Goal: Task Accomplishment & Management: Manage account settings

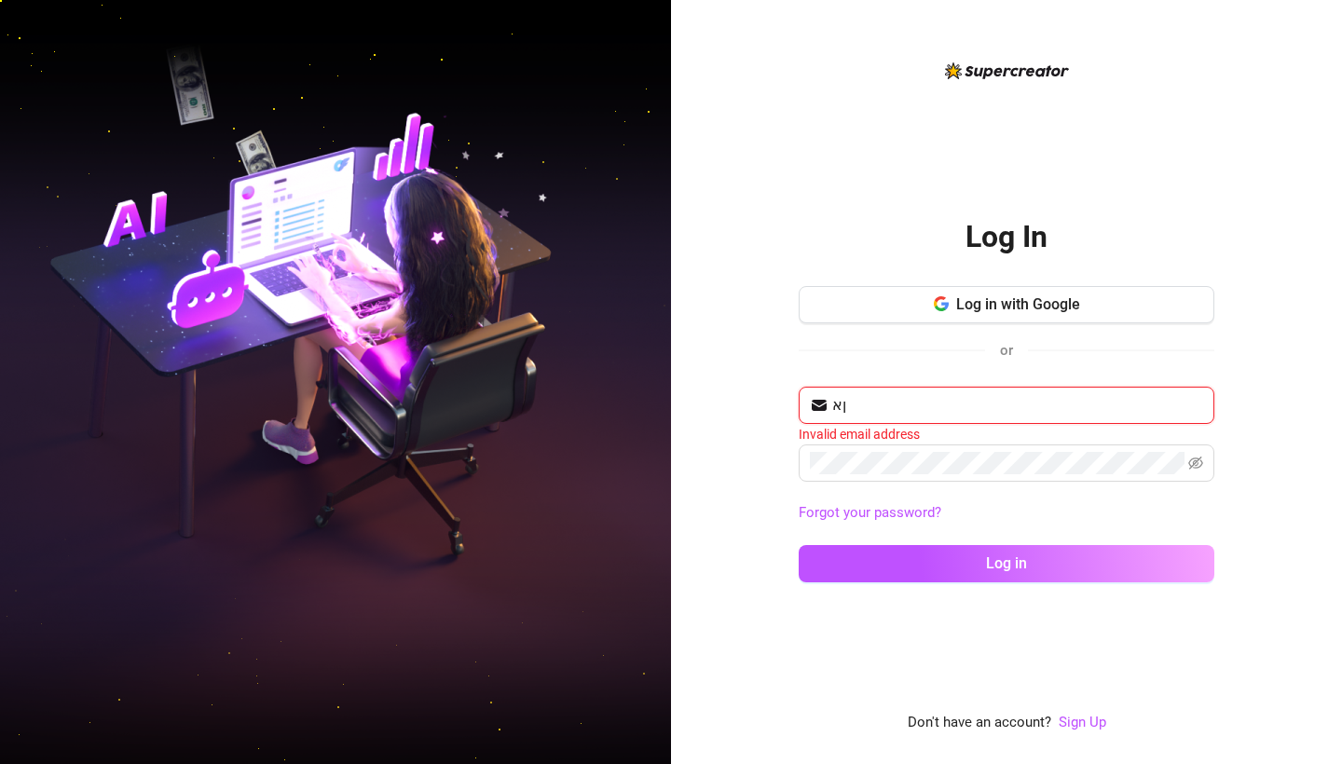
type input "ן"
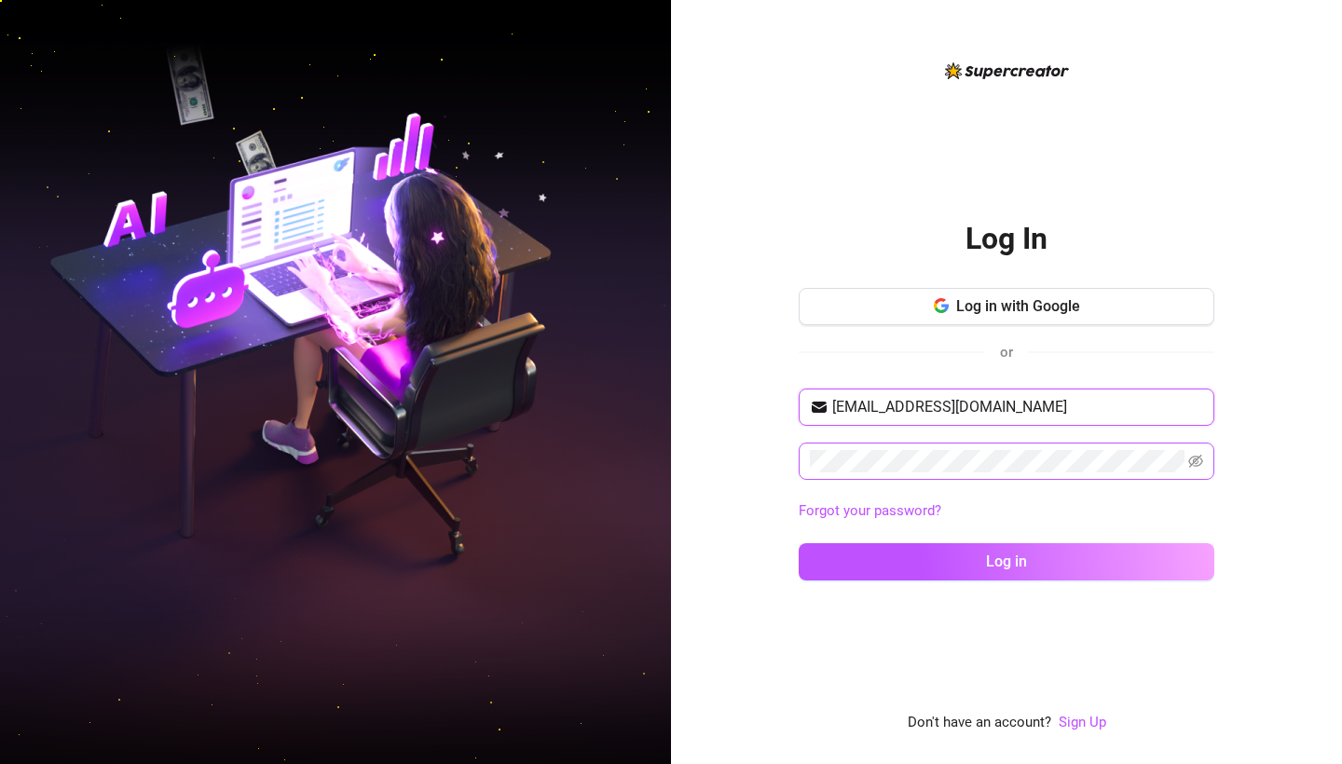
type input "itamarlev4@gmail.com"
click at [1197, 458] on icon "eye-invisible" at bounding box center [1195, 461] width 15 height 13
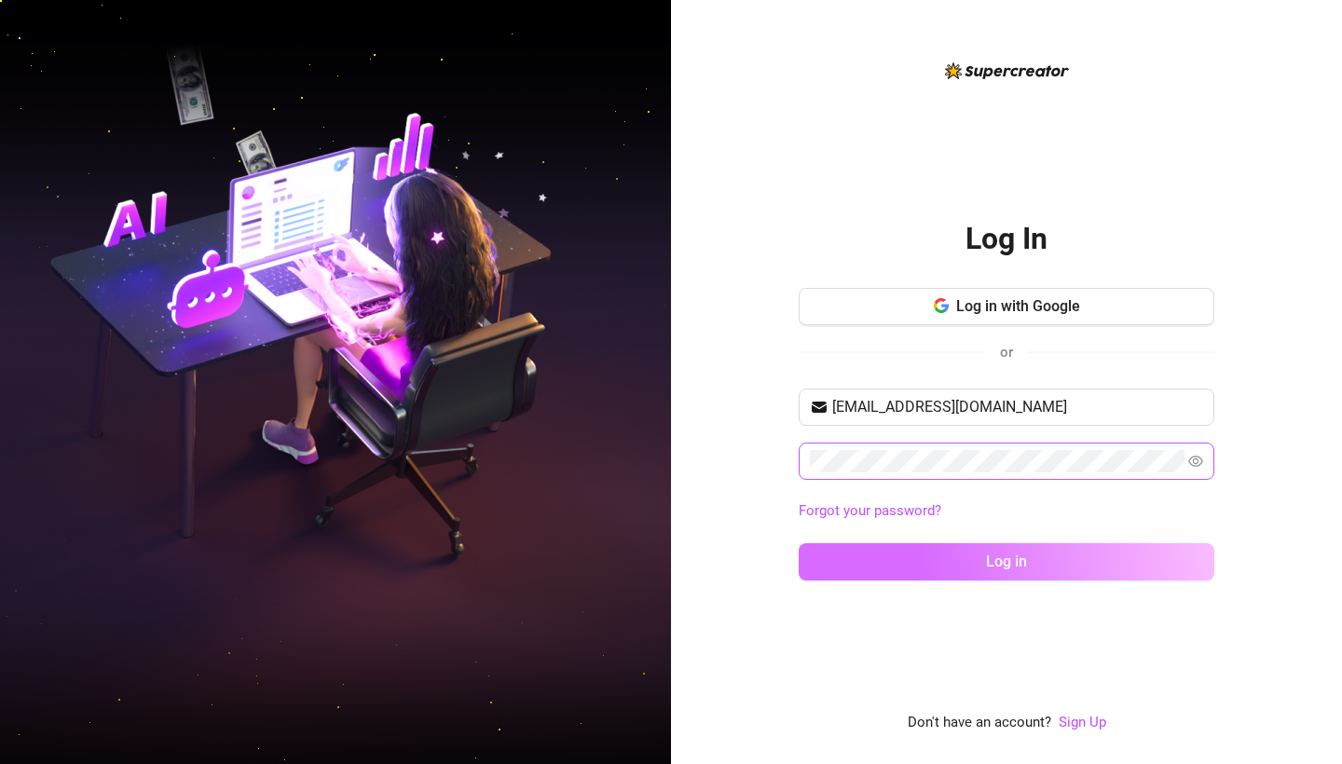
click at [1079, 558] on button "Log in" at bounding box center [1006, 561] width 416 height 37
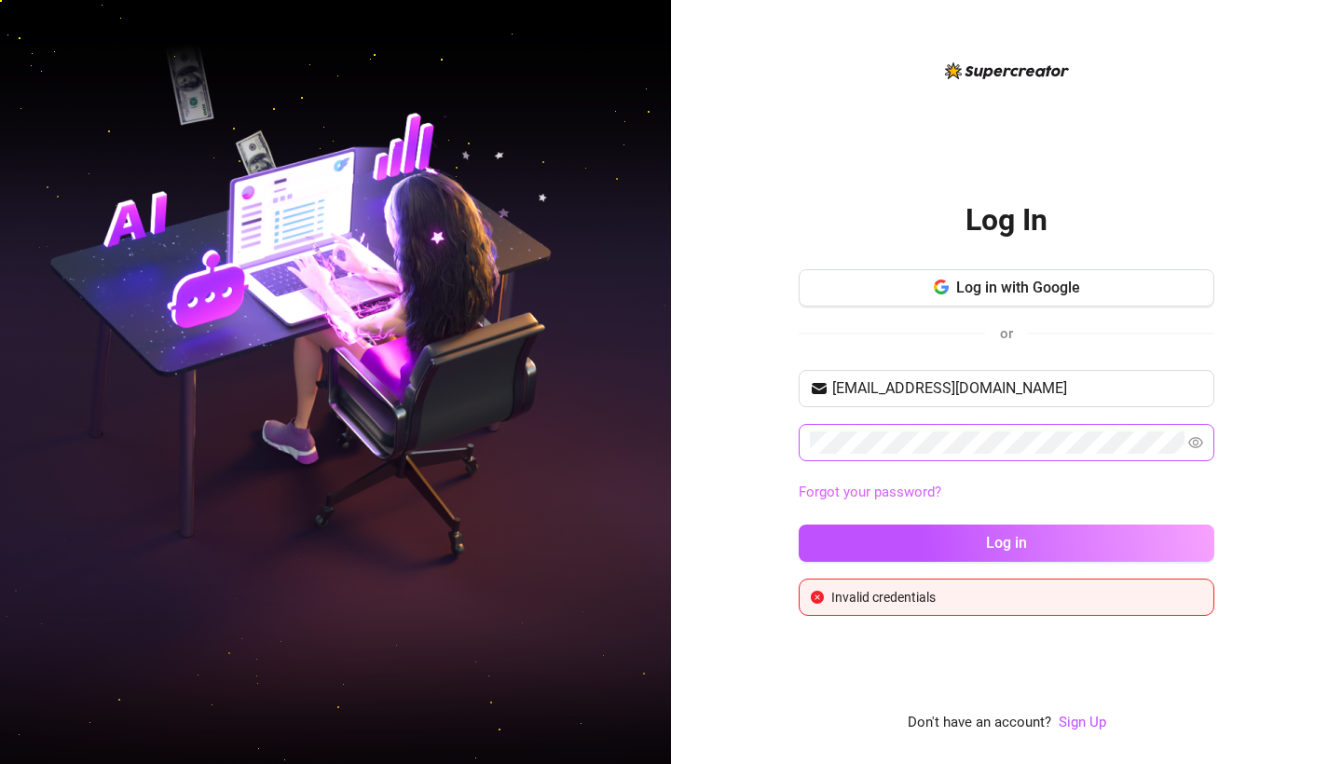
click at [863, 487] on link "Forgot your password?" at bounding box center [869, 492] width 143 height 17
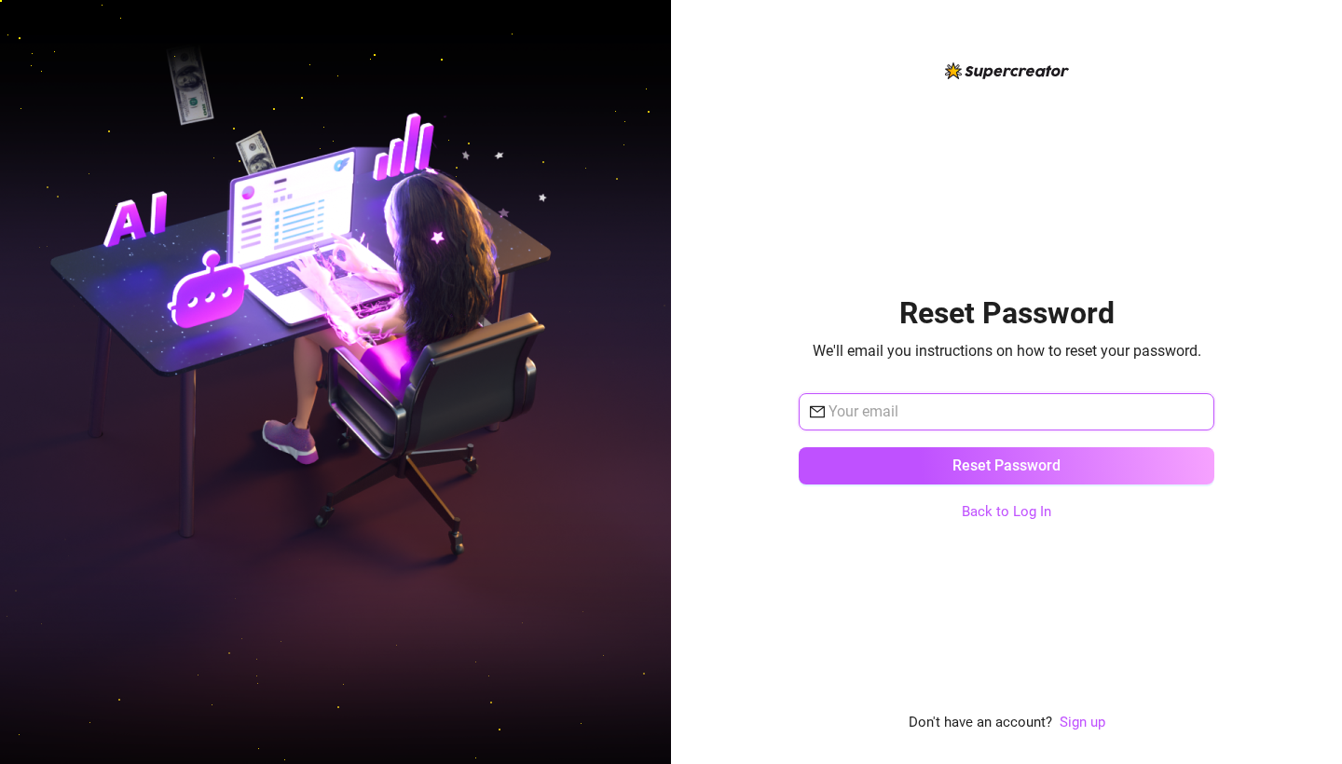
click at [870, 416] on input "text" at bounding box center [1015, 412] width 375 height 22
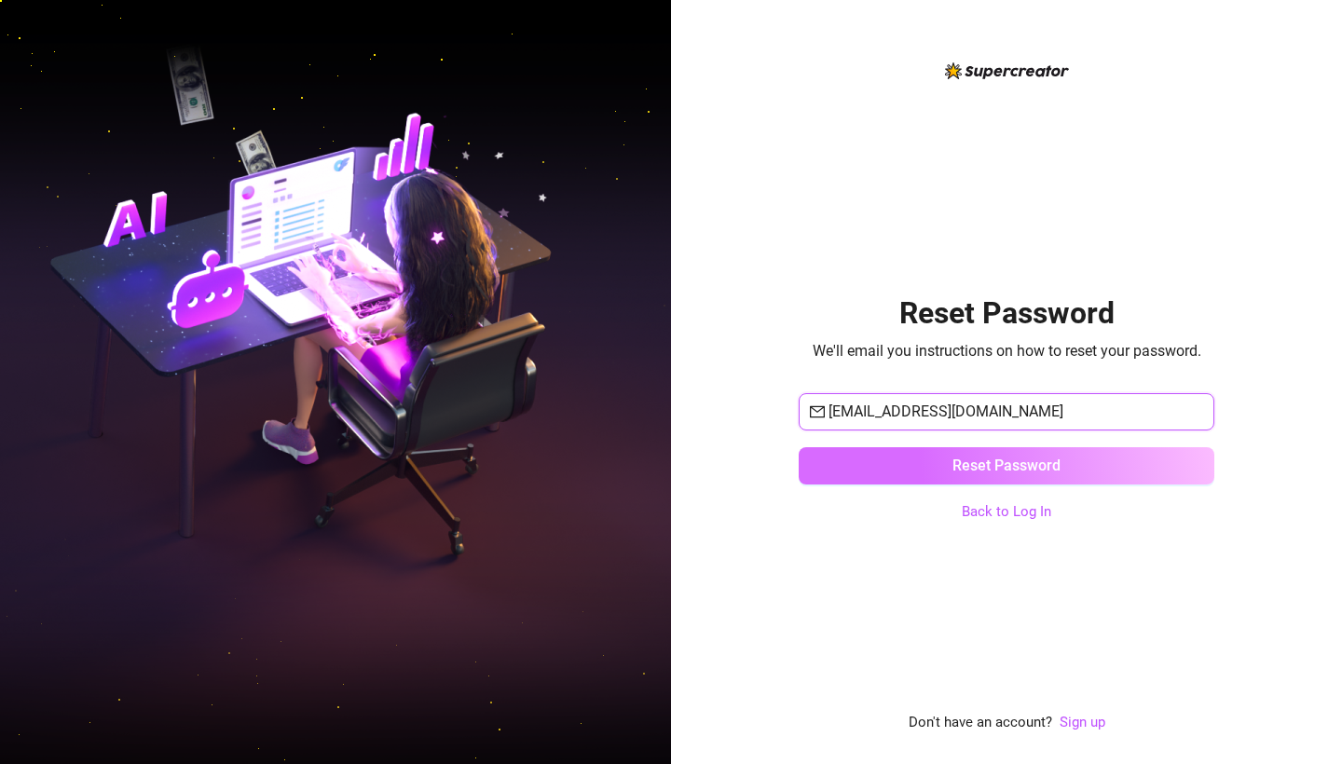
type input "itamarlev4@gmail.com"
click at [924, 450] on button "Reset Password" at bounding box center [1006, 465] width 416 height 37
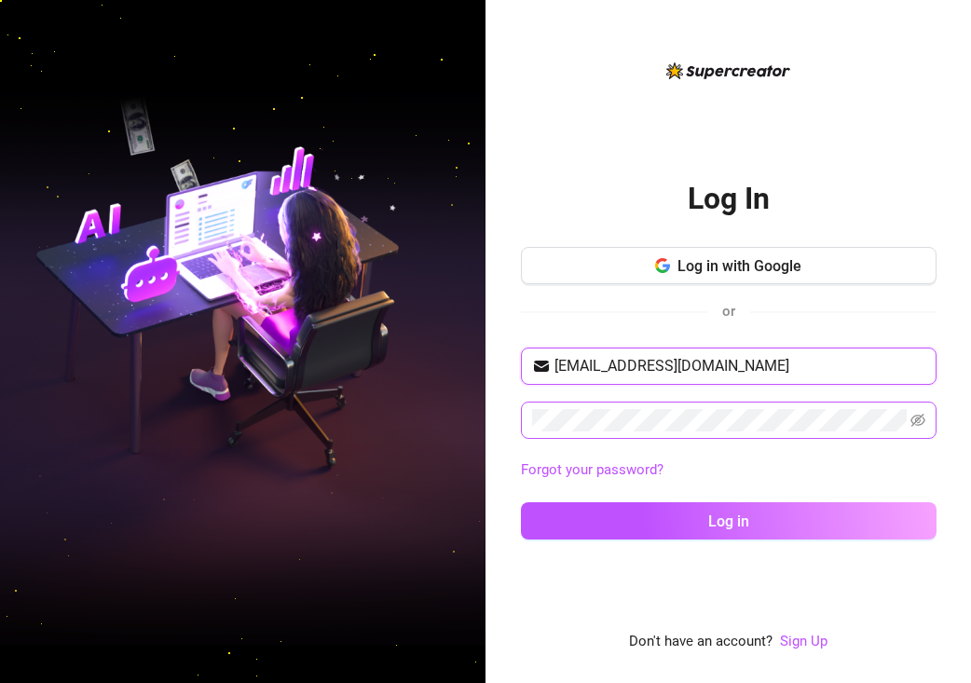
type input "[EMAIL_ADDRESS][DOMAIN_NAME]"
click at [920, 423] on icon "eye-invisible" at bounding box center [917, 420] width 15 height 15
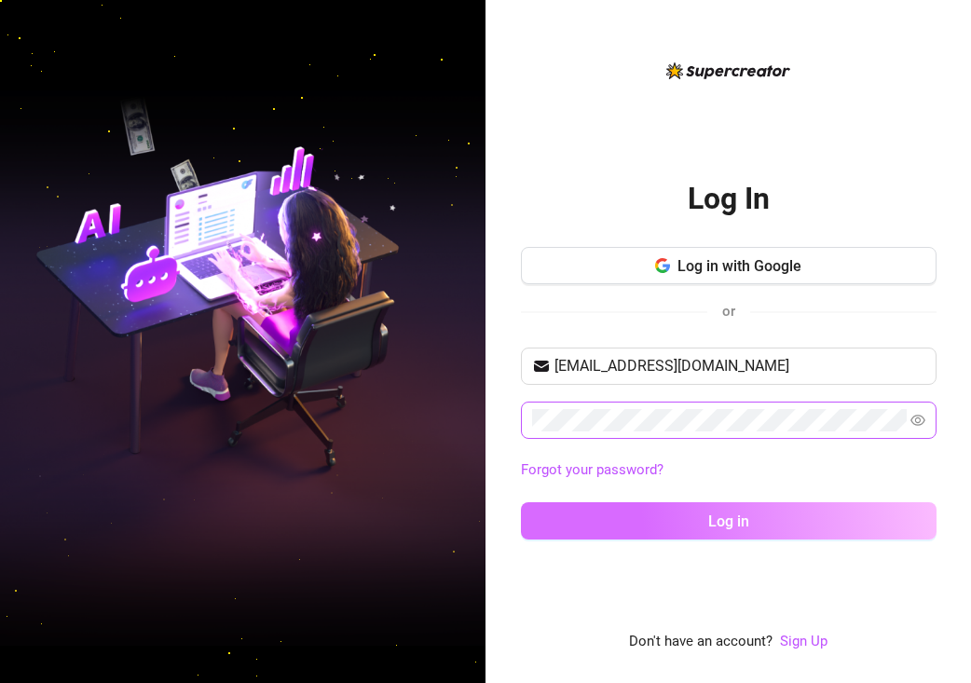
click at [787, 512] on button "Log in" at bounding box center [729, 520] width 416 height 37
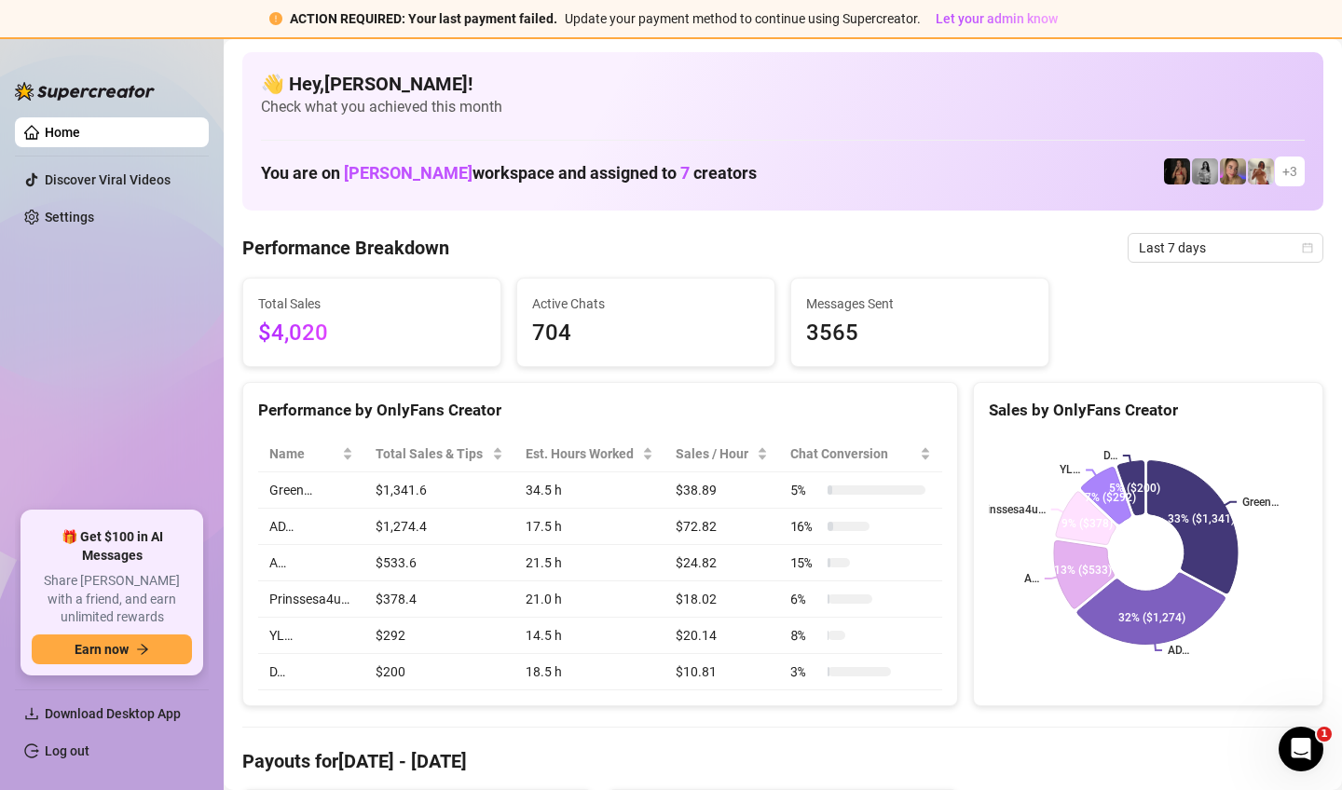
click at [970, 177] on span "+ 3" at bounding box center [1289, 171] width 15 height 20
click at [970, 170] on span "+ 3" at bounding box center [1289, 171] width 15 height 20
click at [94, 210] on link "Settings" at bounding box center [69, 217] width 49 height 15
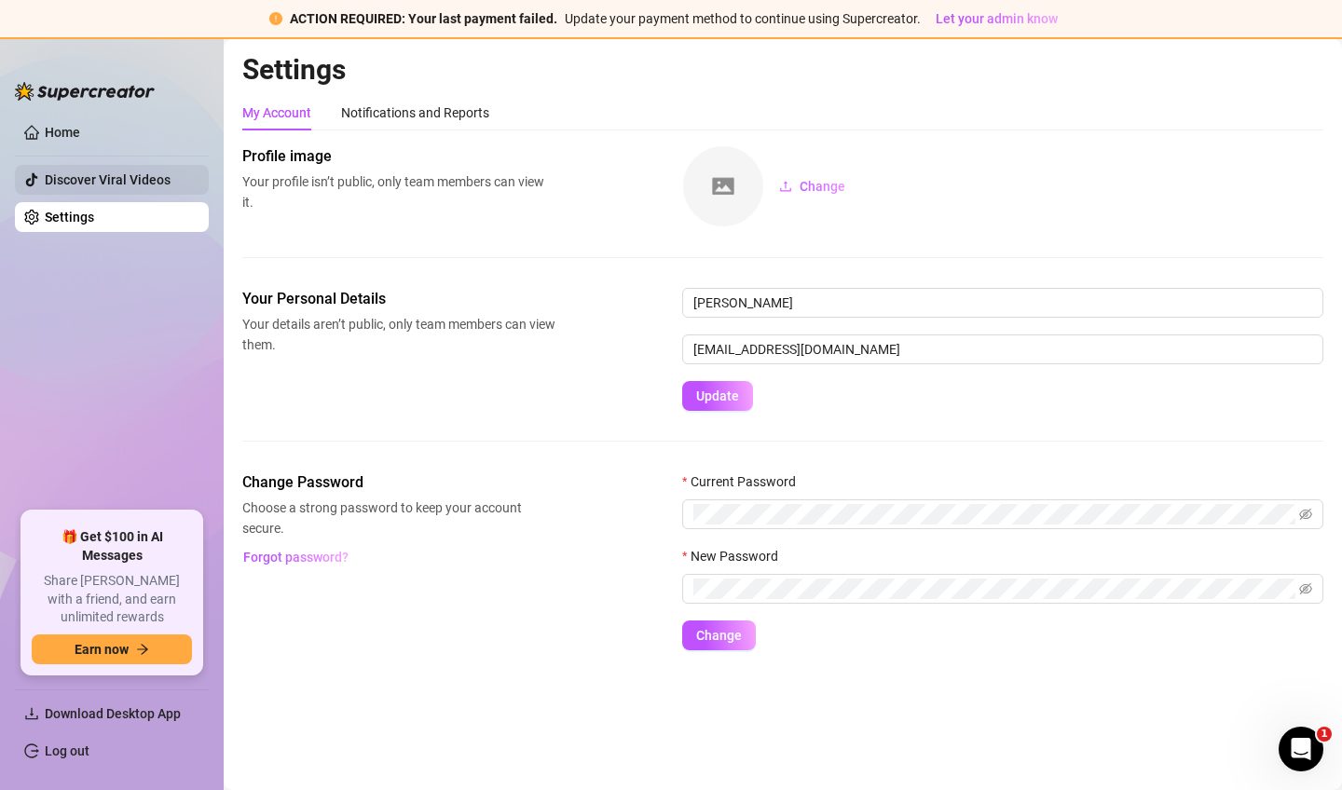
click at [108, 172] on link "Discover Viral Videos" at bounding box center [108, 179] width 126 height 15
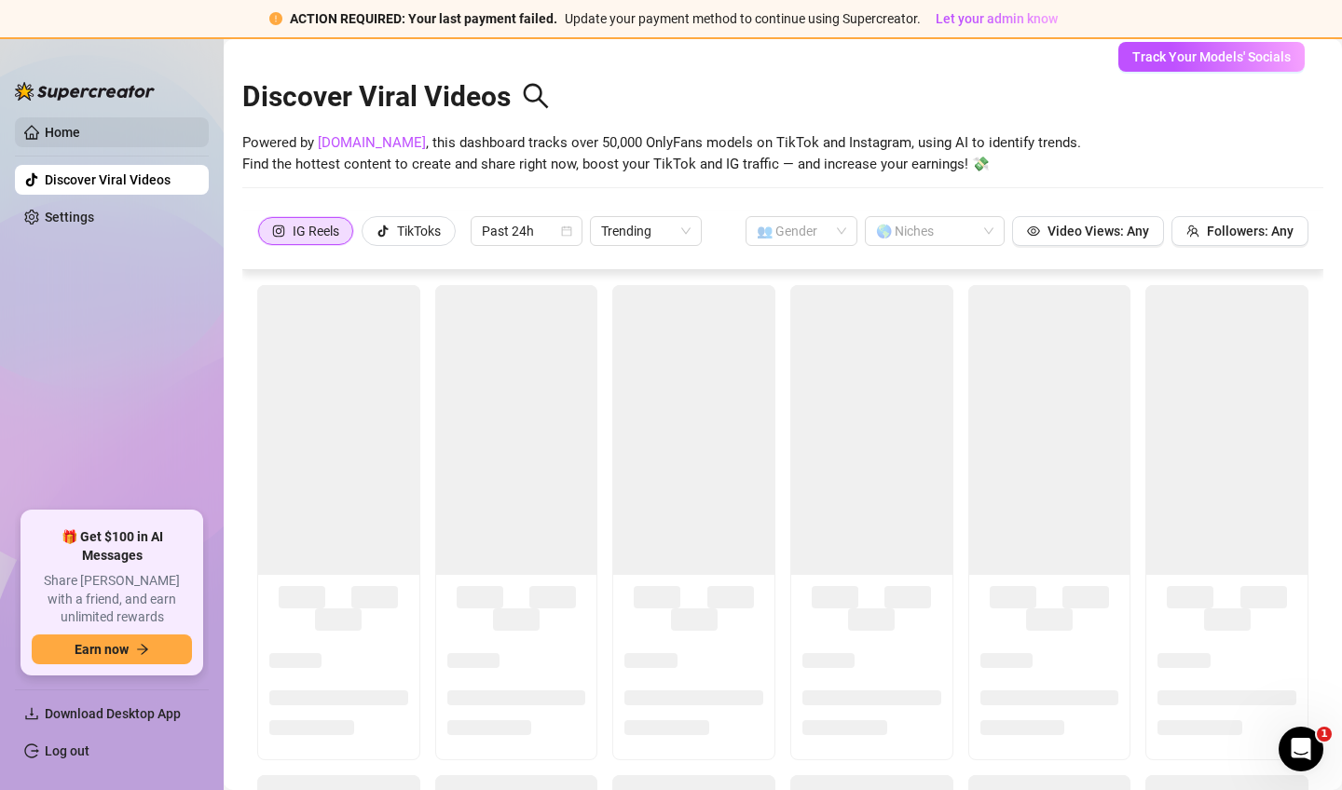
click at [80, 140] on link "Home" at bounding box center [62, 132] width 35 height 15
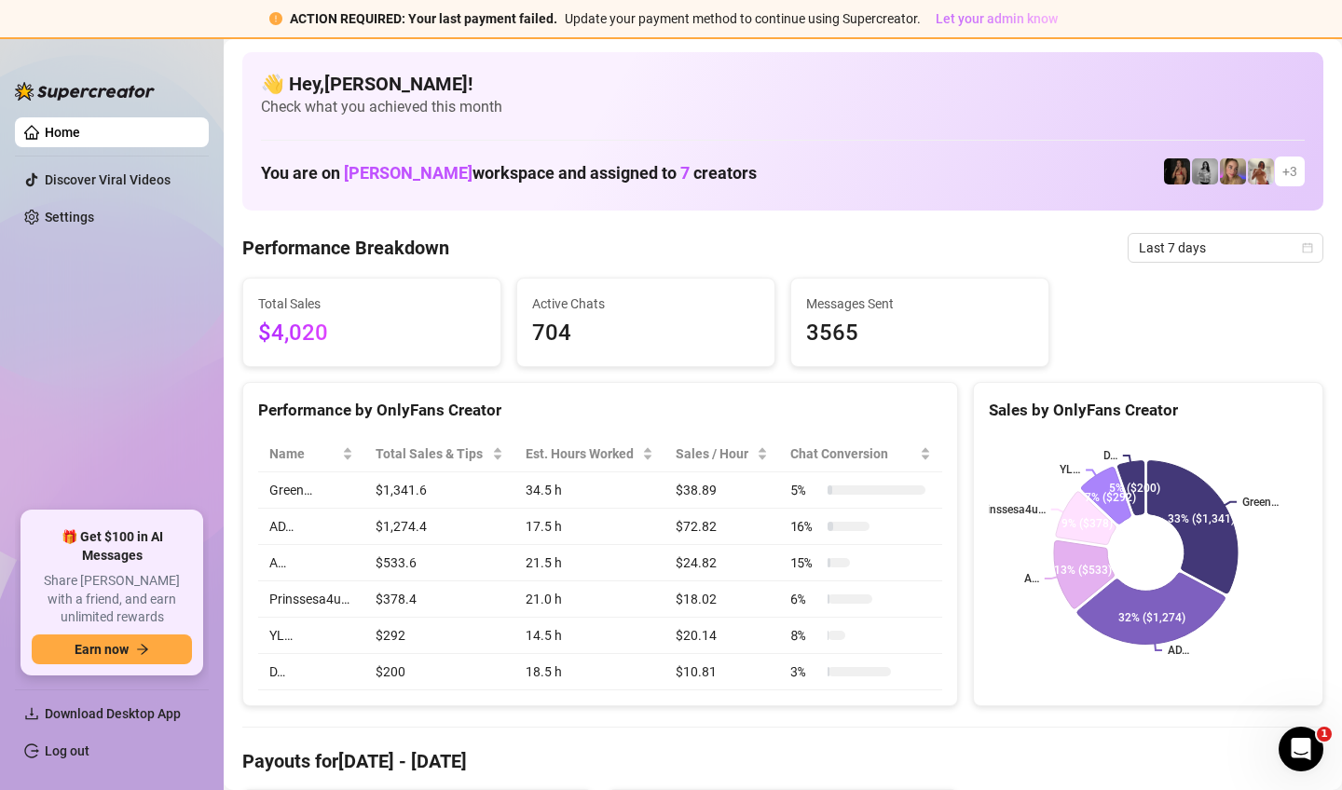
click at [970, 22] on span "Let your admin know" at bounding box center [996, 18] width 122 height 15
click at [970, 20] on span "Let your admin know" at bounding box center [996, 18] width 122 height 15
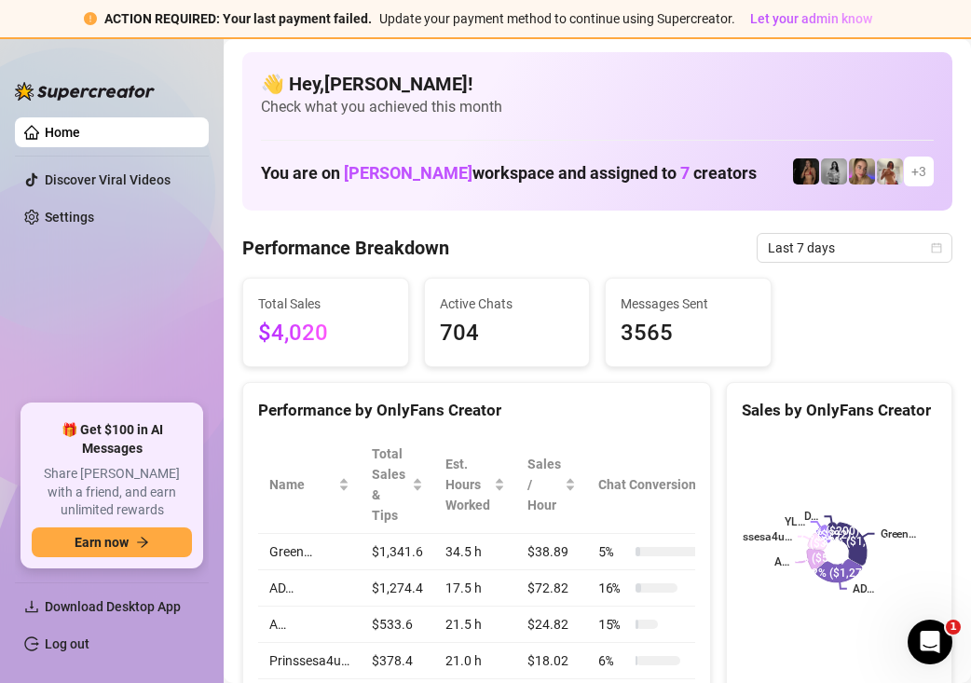
click at [911, 174] on span "+ 3" at bounding box center [918, 171] width 15 height 20
click at [849, 176] on img at bounding box center [862, 171] width 26 height 26
click at [794, 168] on img at bounding box center [806, 171] width 26 height 26
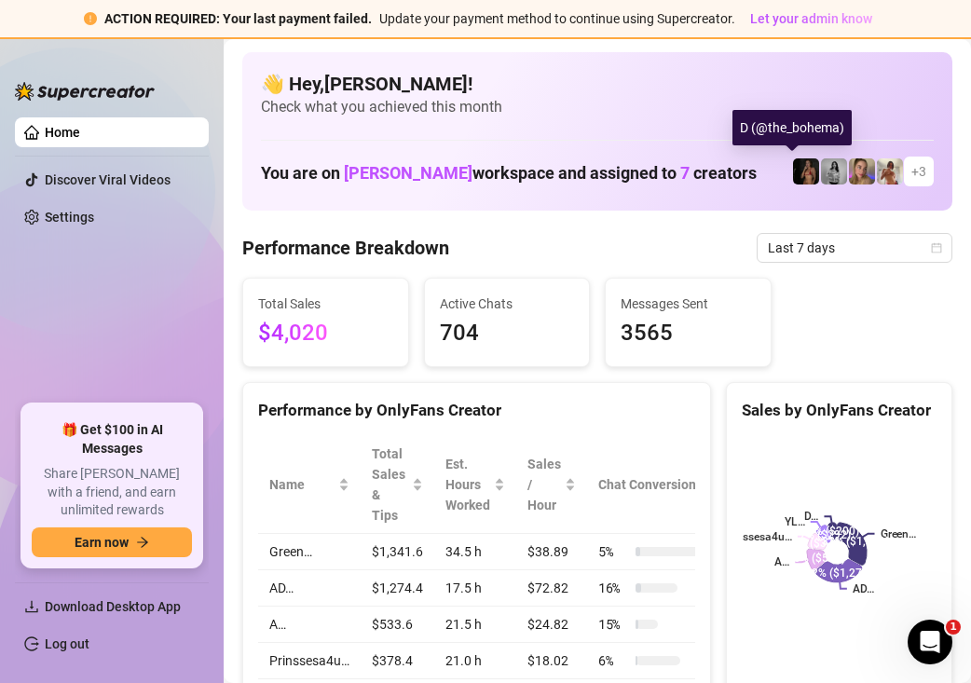
click at [794, 168] on img at bounding box center [806, 171] width 26 height 26
click at [95, 20] on icon "exclamation-circle" at bounding box center [90, 18] width 13 height 13
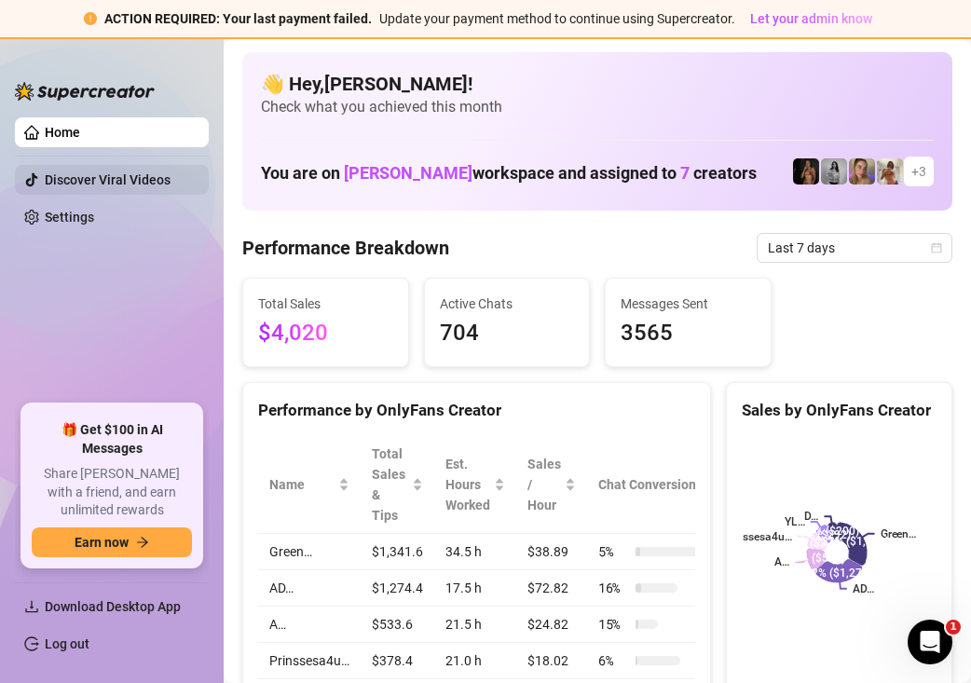
click at [161, 179] on link "Discover Viral Videos" at bounding box center [108, 179] width 126 height 15
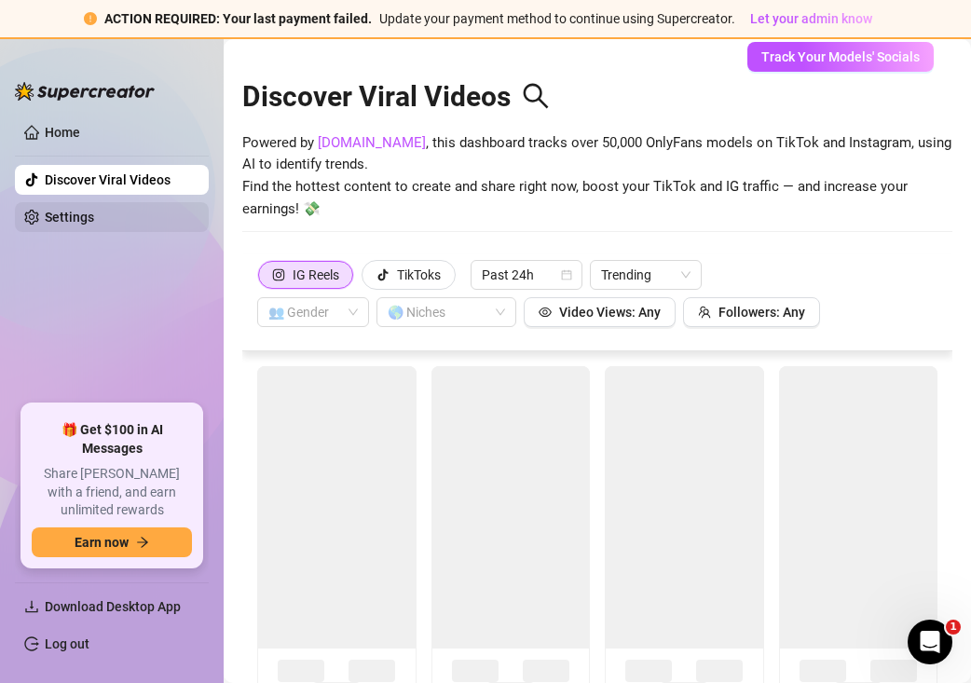
click at [94, 212] on link "Settings" at bounding box center [69, 217] width 49 height 15
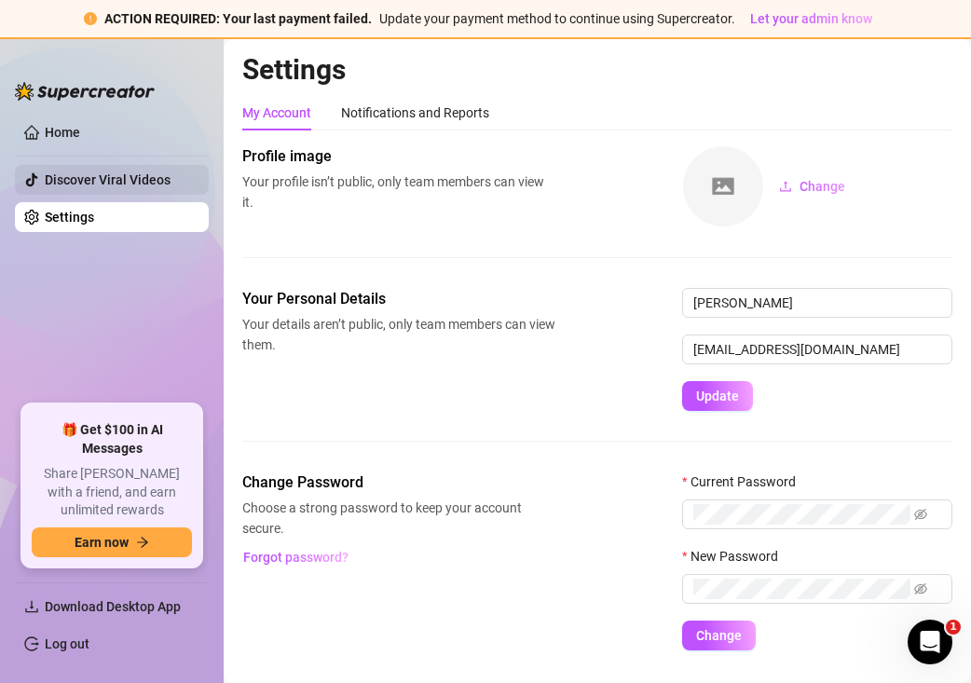
click at [155, 180] on link "Discover Viral Videos" at bounding box center [108, 179] width 126 height 15
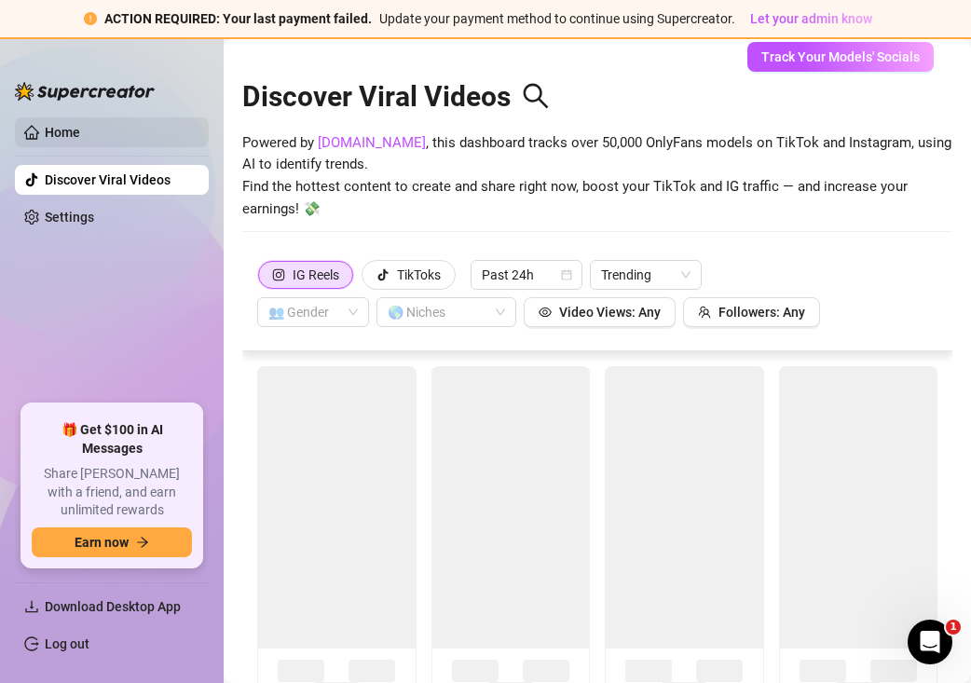
click at [80, 136] on link "Home" at bounding box center [62, 132] width 35 height 15
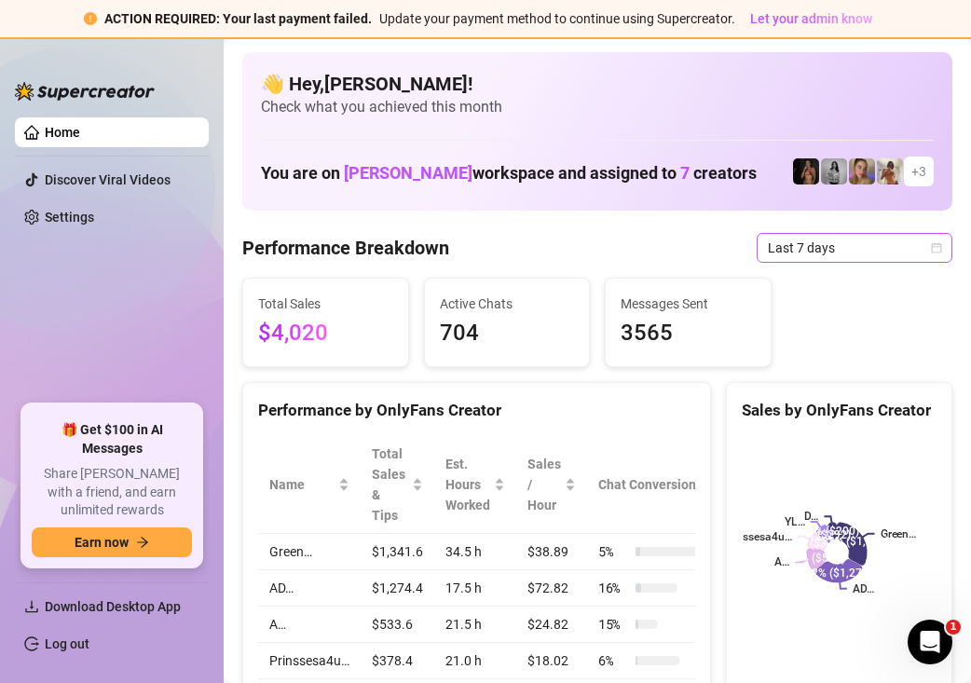
click at [930, 241] on div "Last 7 days" at bounding box center [855, 248] width 196 height 30
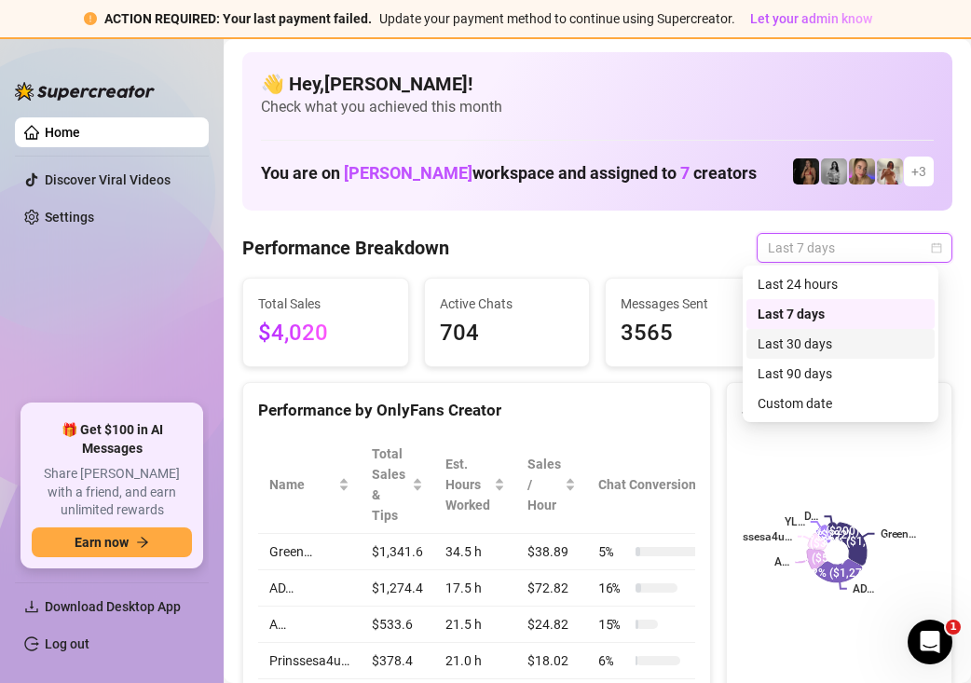
click at [839, 340] on div "Last 30 days" at bounding box center [840, 344] width 166 height 20
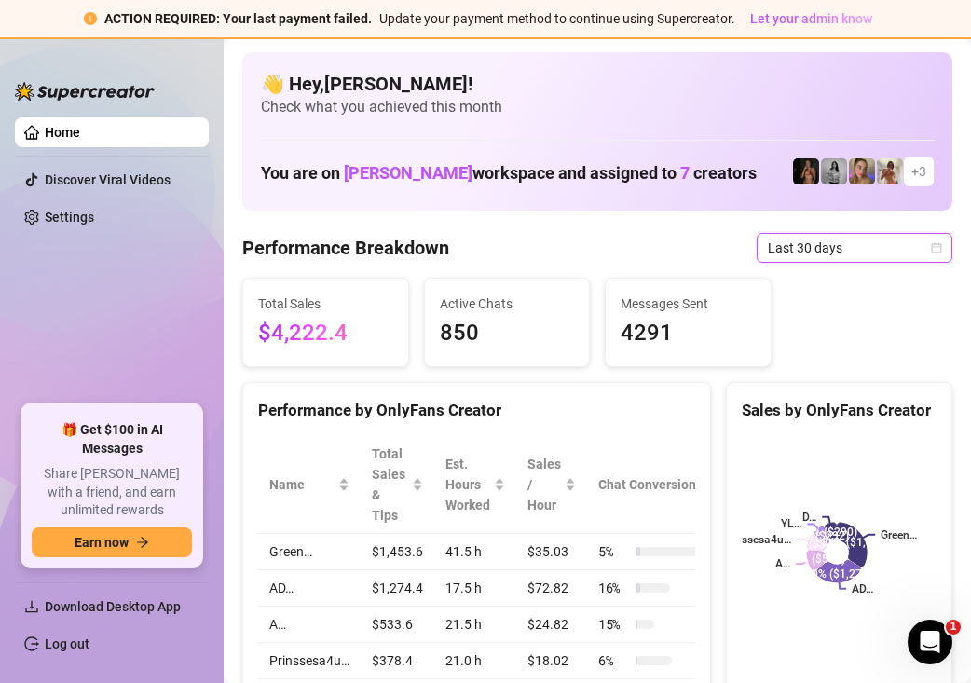
click at [931, 242] on icon "calendar" at bounding box center [936, 247] width 11 height 11
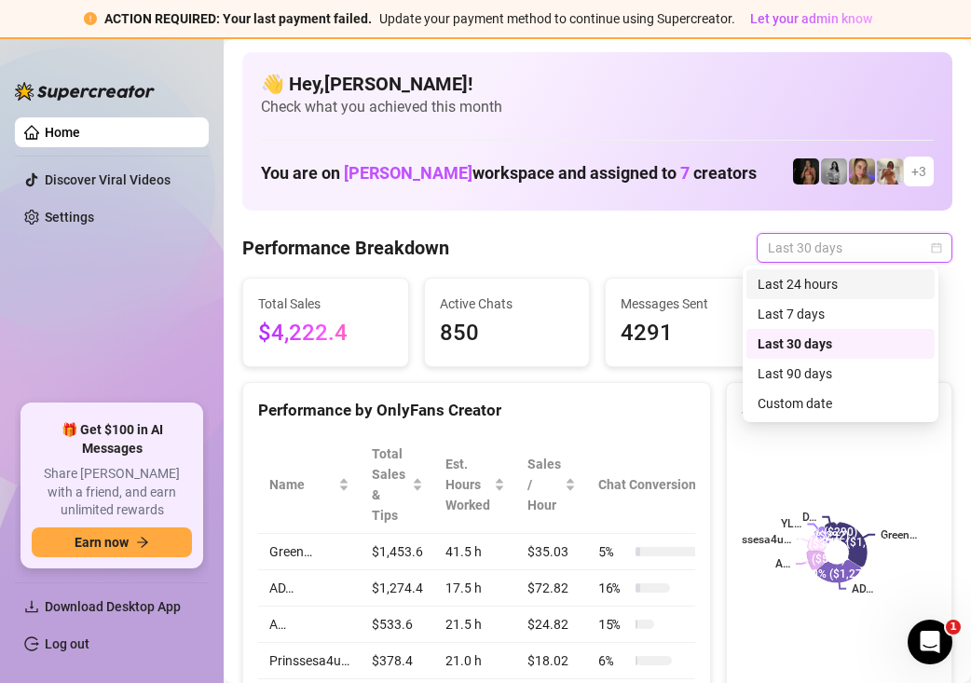
click at [883, 279] on div "Last 24 hours" at bounding box center [840, 284] width 166 height 20
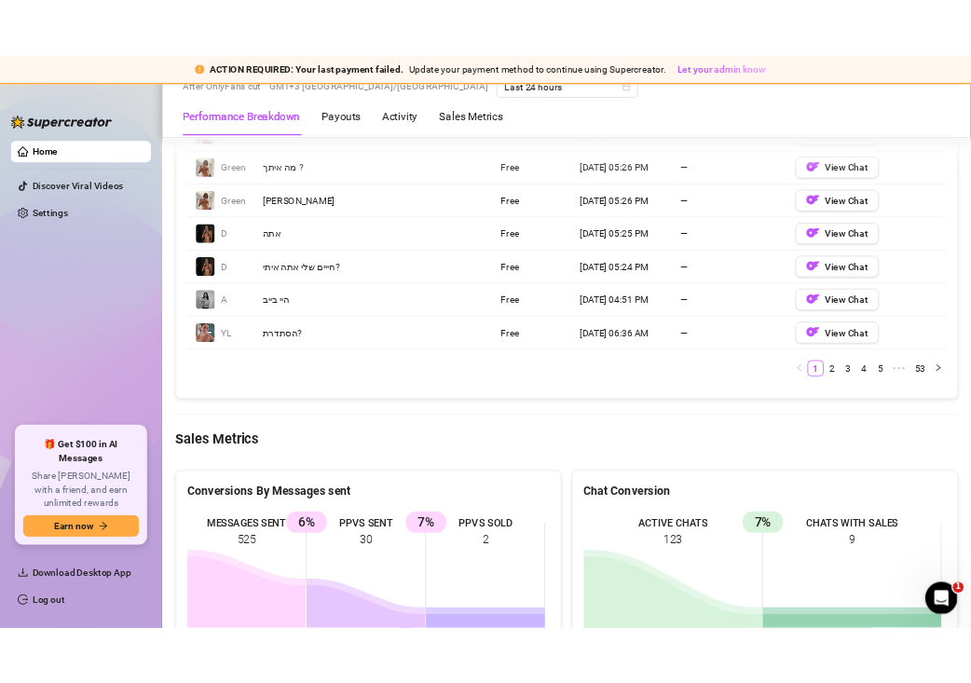
scroll to position [2615, 0]
